Goal: Task Accomplishment & Management: Manage account settings

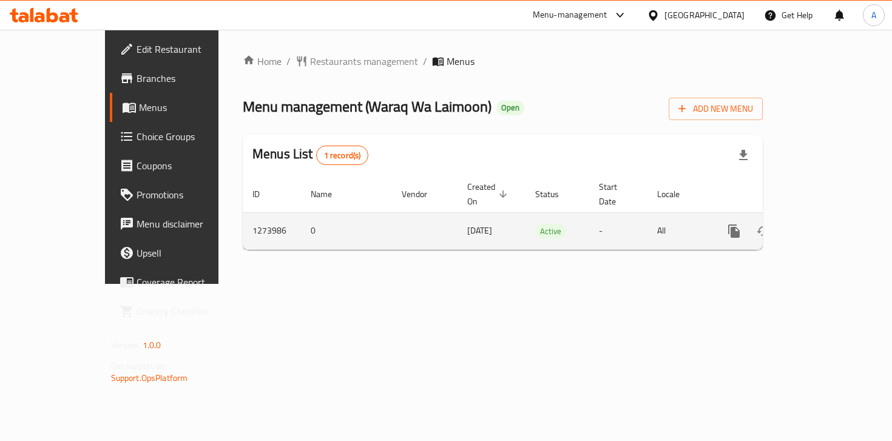
click at [829, 224] on icon "enhanced table" at bounding box center [822, 231] width 15 height 15
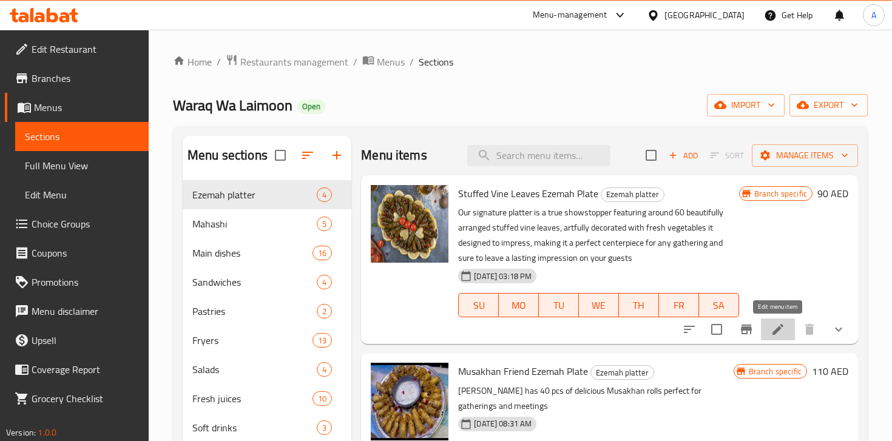
click at [784, 331] on icon at bounding box center [778, 329] width 15 height 15
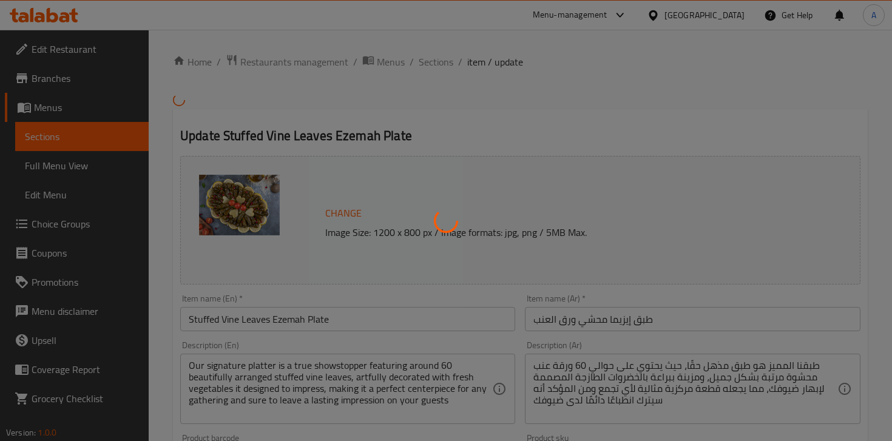
type input "إختيارك من ورق العنب"
type input "1"
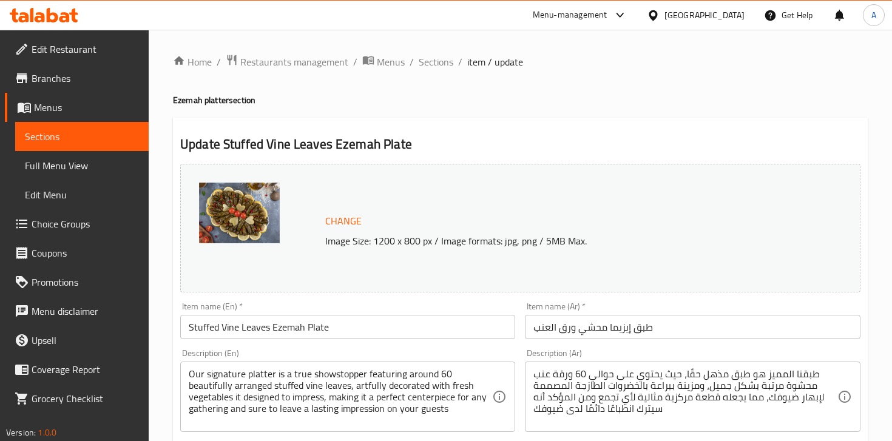
click at [247, 209] on img at bounding box center [239, 213] width 81 height 61
click at [350, 214] on span "Change" at bounding box center [343, 221] width 36 height 18
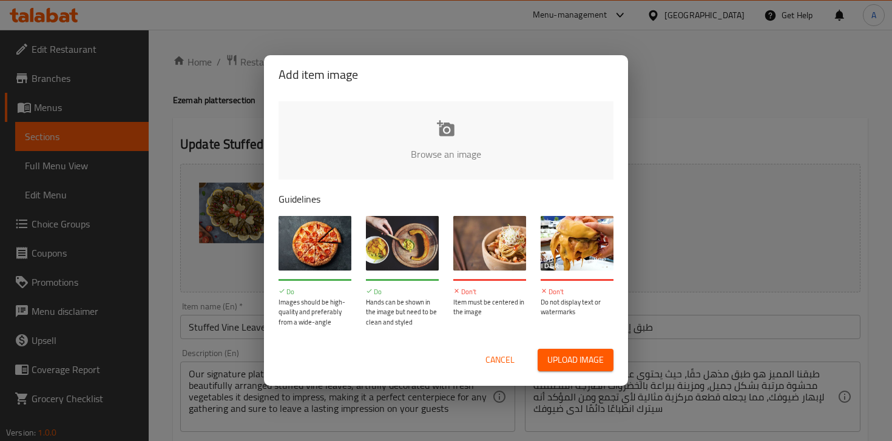
click at [469, 154] on input "file" at bounding box center [857, 158] width 1156 height 114
click at [672, 216] on div "Add item image Browse an image Guidelines Do Images should be high-quality and …" at bounding box center [446, 220] width 892 height 441
